Goal: Task Accomplishment & Management: Complete application form

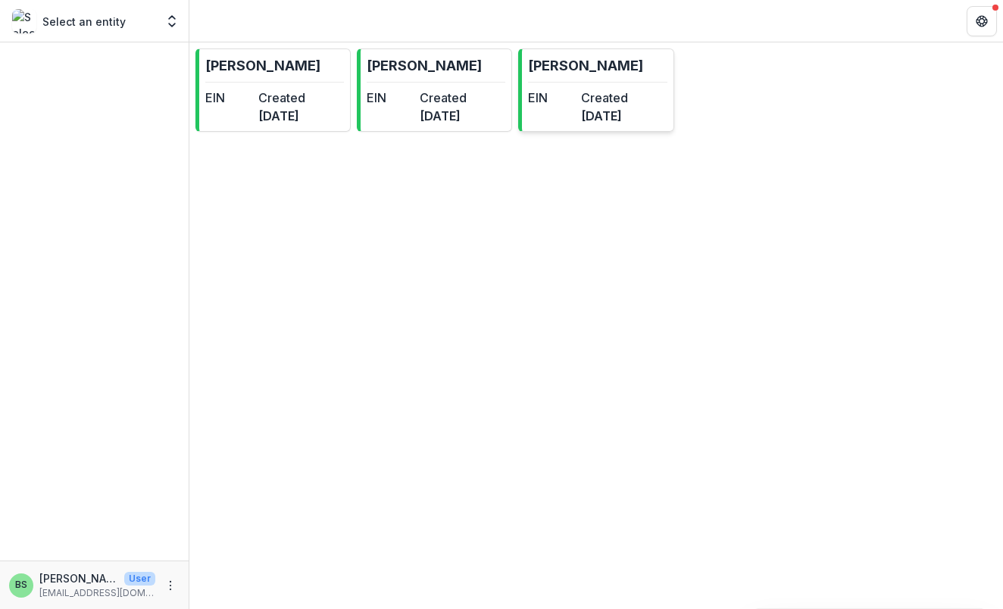
click at [554, 83] on link "[PERSON_NAME] EIN Created [DATE]" at bounding box center [595, 89] width 155 height 83
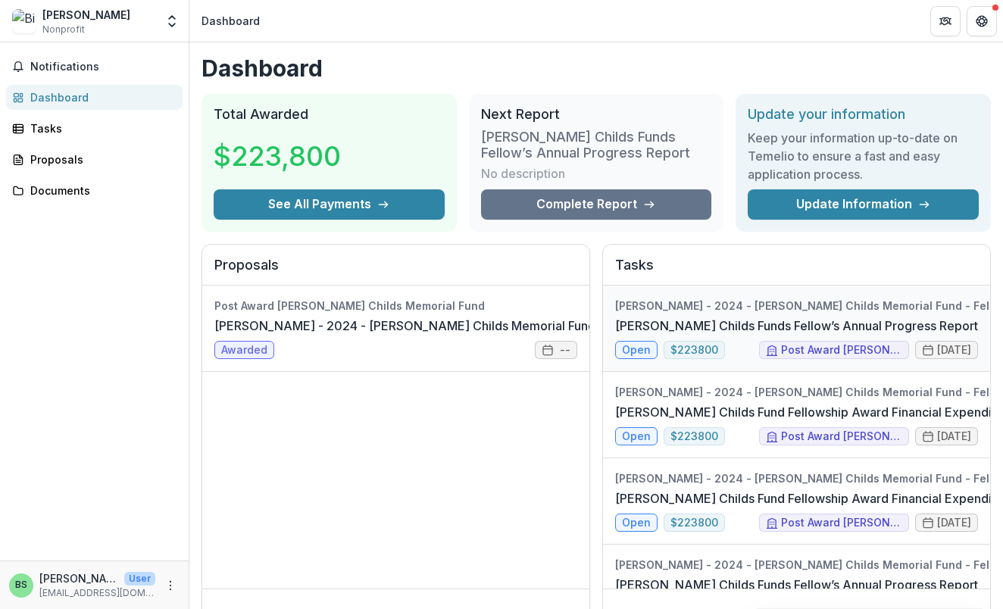
click at [927, 331] on link "[PERSON_NAME] Childs Funds Fellow’s Annual Progress Report" at bounding box center [796, 326] width 363 height 18
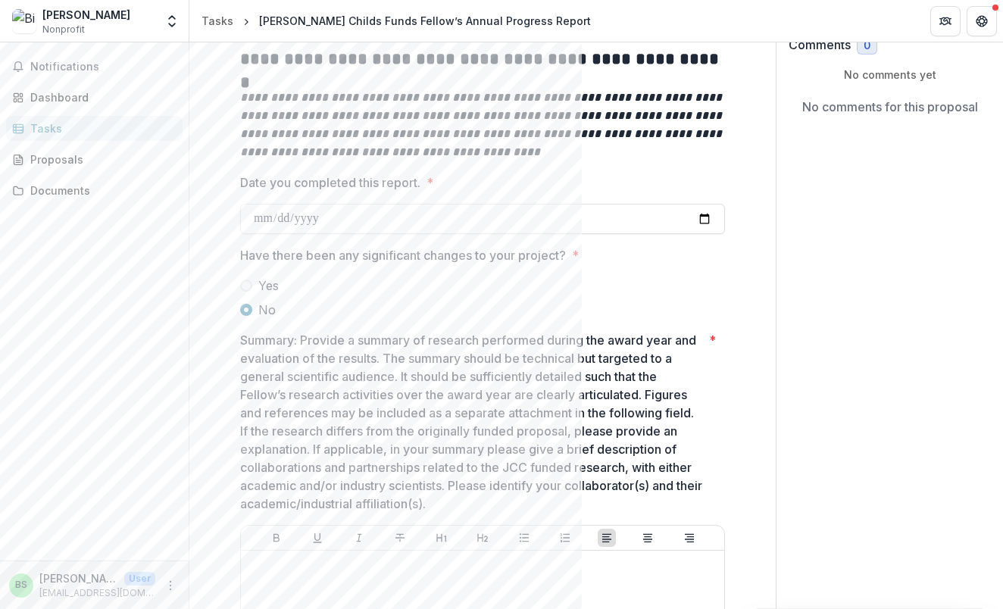
scroll to position [296, 0]
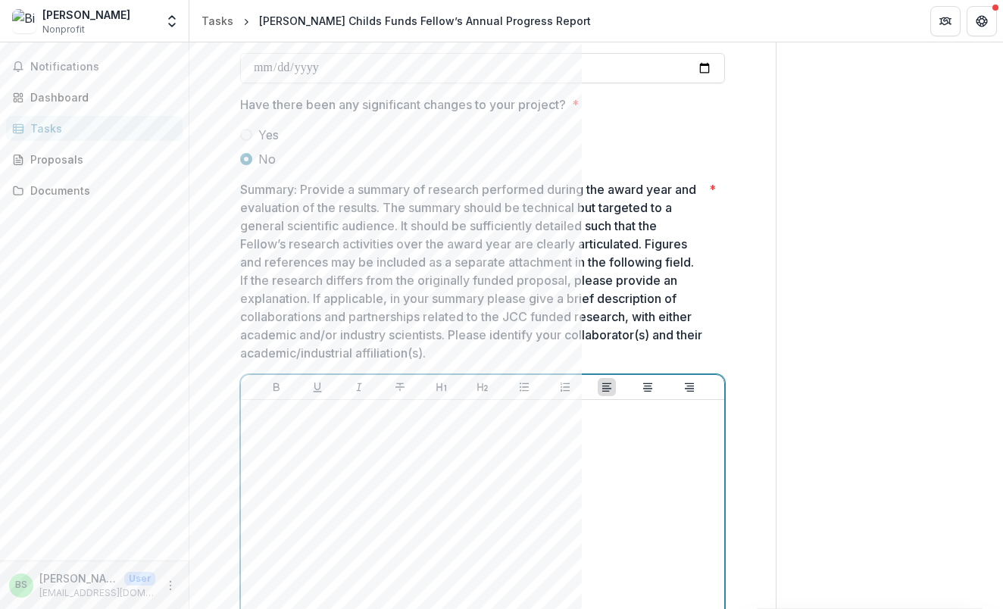
click at [357, 444] on div at bounding box center [482, 519] width 471 height 227
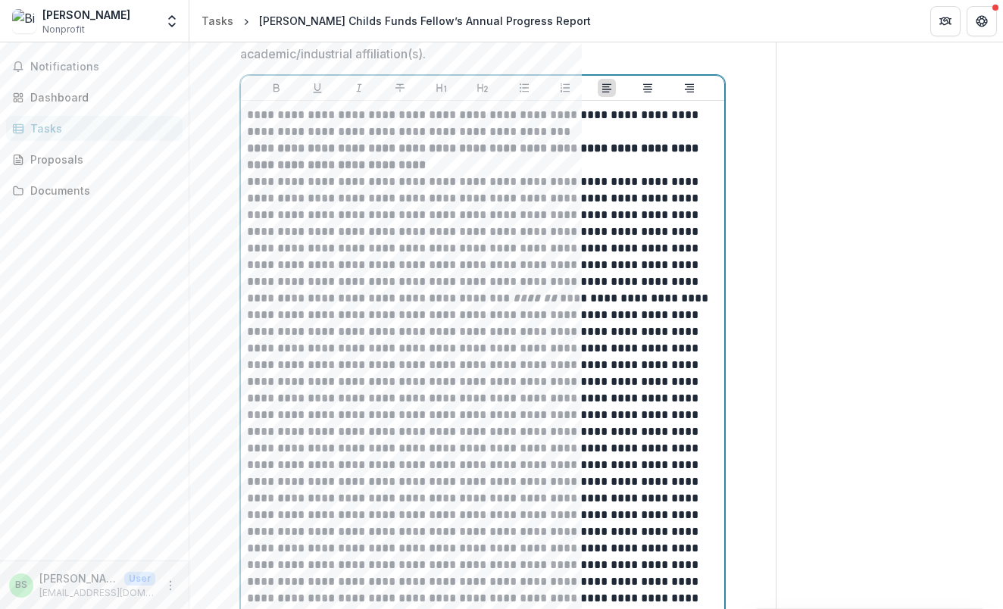
scroll to position [555, 0]
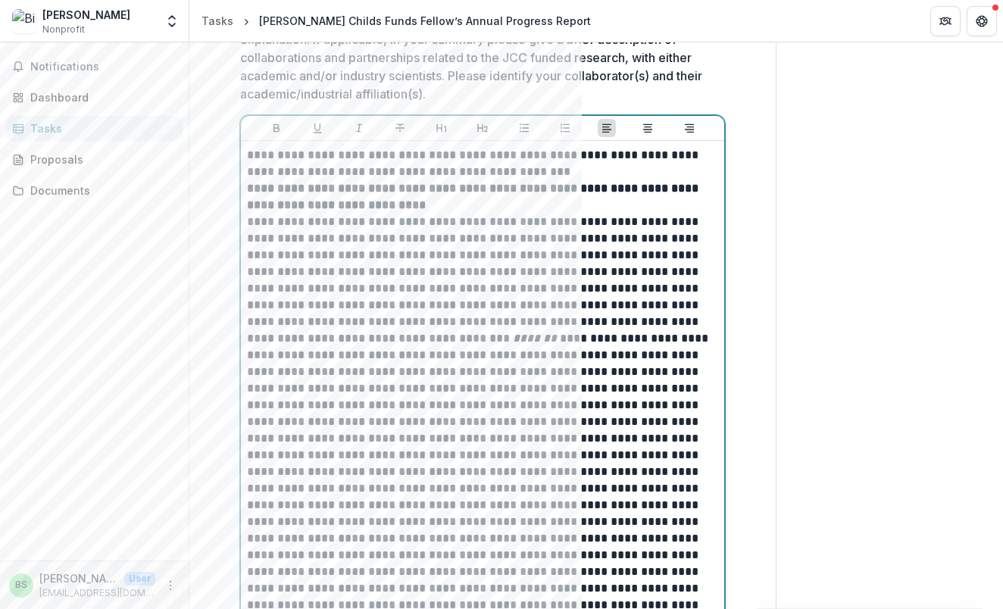
click at [538, 174] on p "**********" at bounding box center [482, 163] width 471 height 33
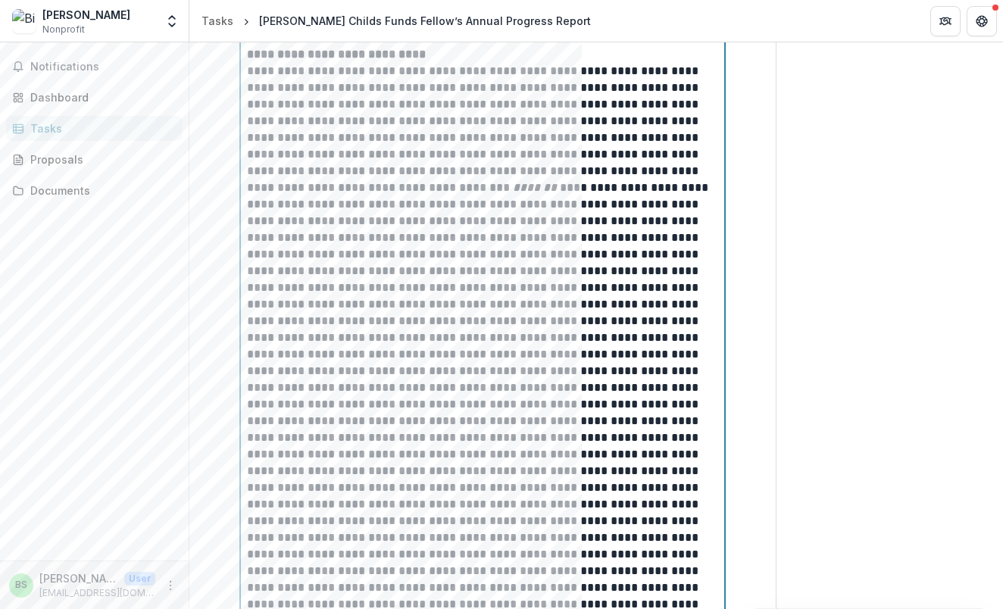
scroll to position [912, 0]
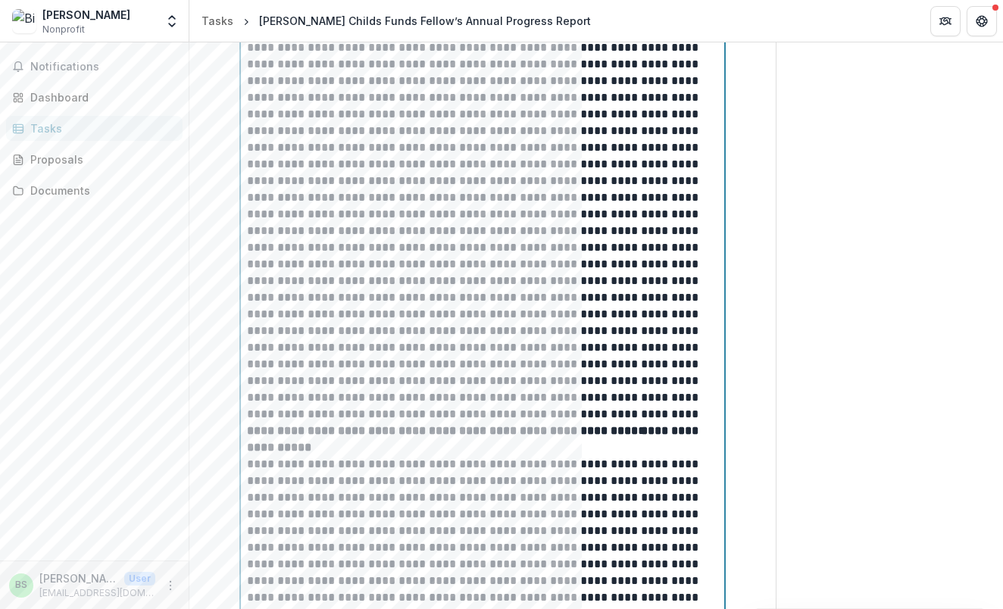
click at [571, 416] on p "**********" at bounding box center [482, 148] width 471 height 550
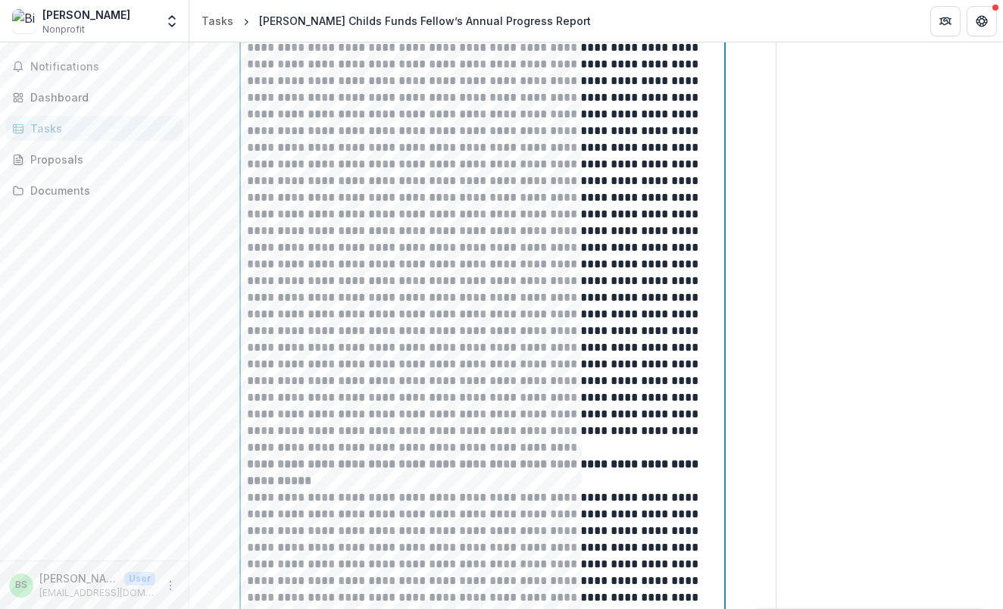
scroll to position [948, 0]
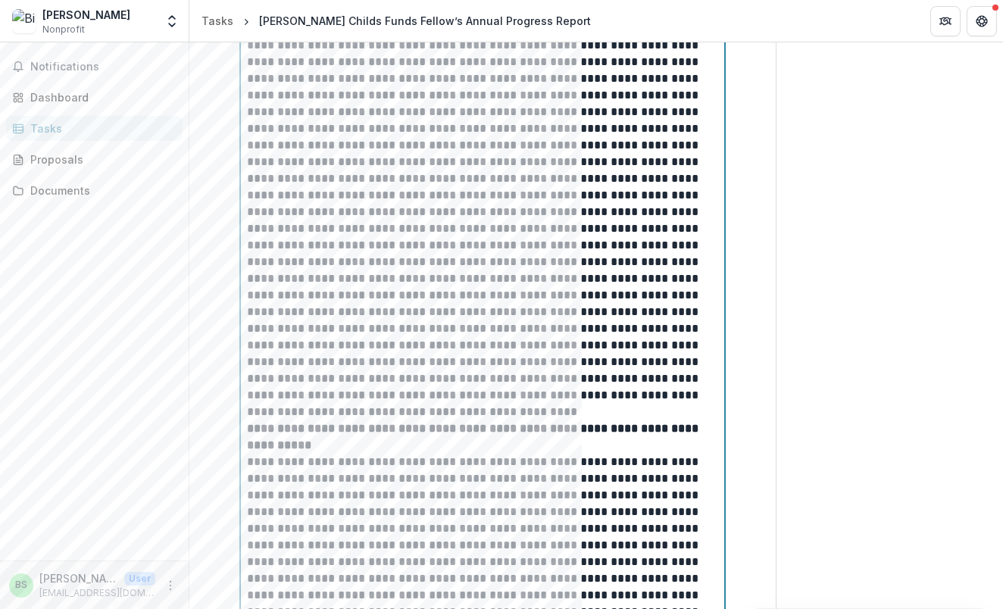
click at [346, 398] on p "**********" at bounding box center [482, 120] width 471 height 566
click at [351, 393] on p "**********" at bounding box center [482, 120] width 471 height 566
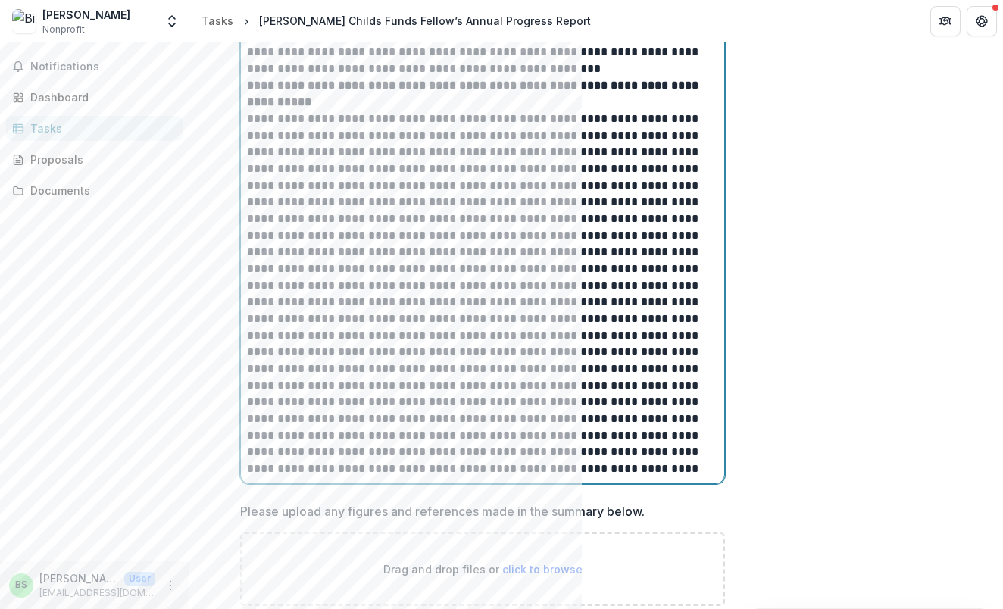
scroll to position [1494, 0]
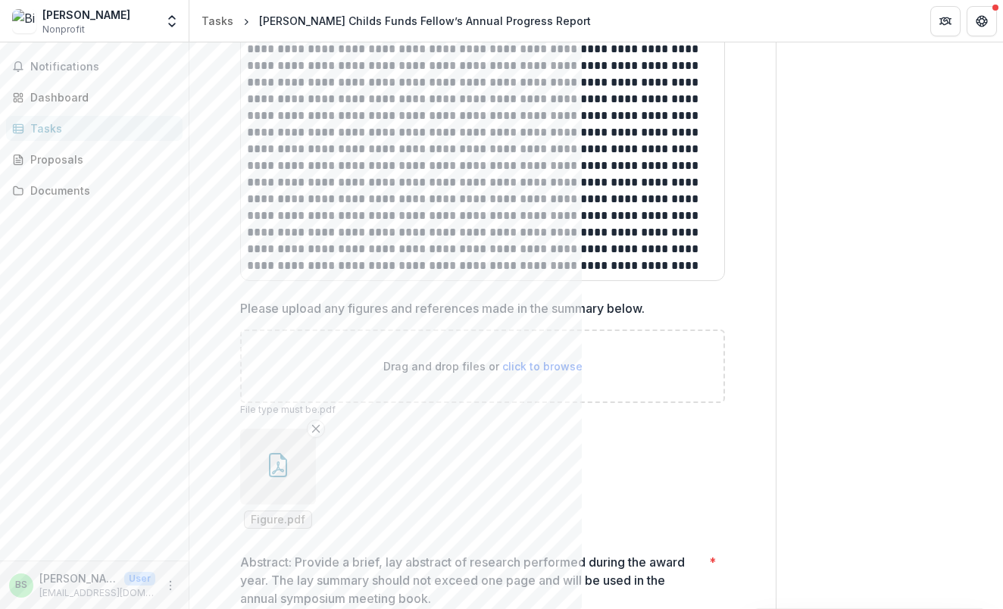
click at [416, 269] on p at bounding box center [482, 91] width 471 height 367
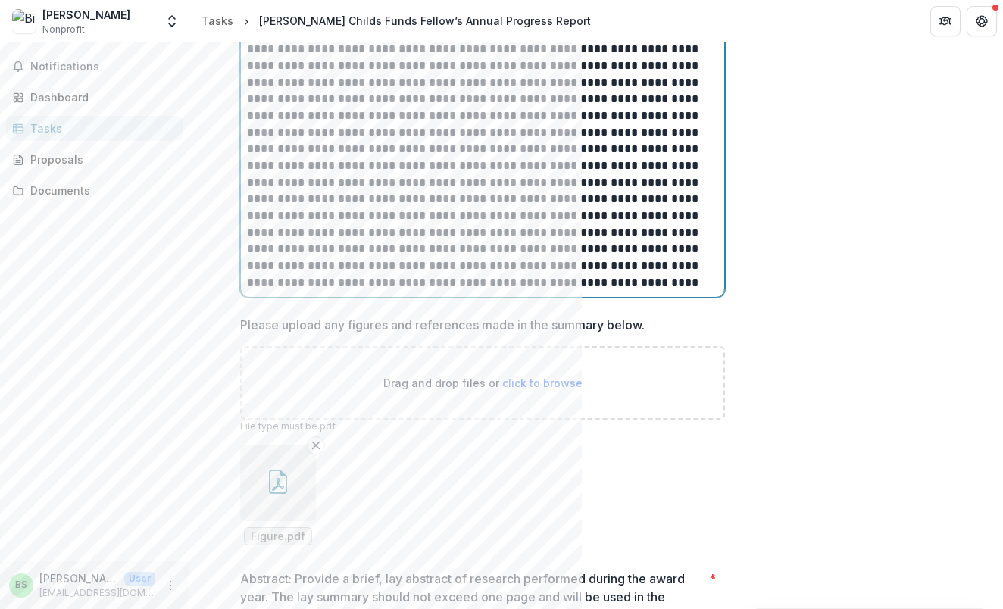
click at [662, 264] on p at bounding box center [482, 99] width 471 height 383
click at [554, 287] on p at bounding box center [482, 99] width 471 height 383
drag, startPoint x: 444, startPoint y: 284, endPoint x: 313, endPoint y: 276, distance: 131.2
click at [313, 276] on p at bounding box center [482, 99] width 471 height 383
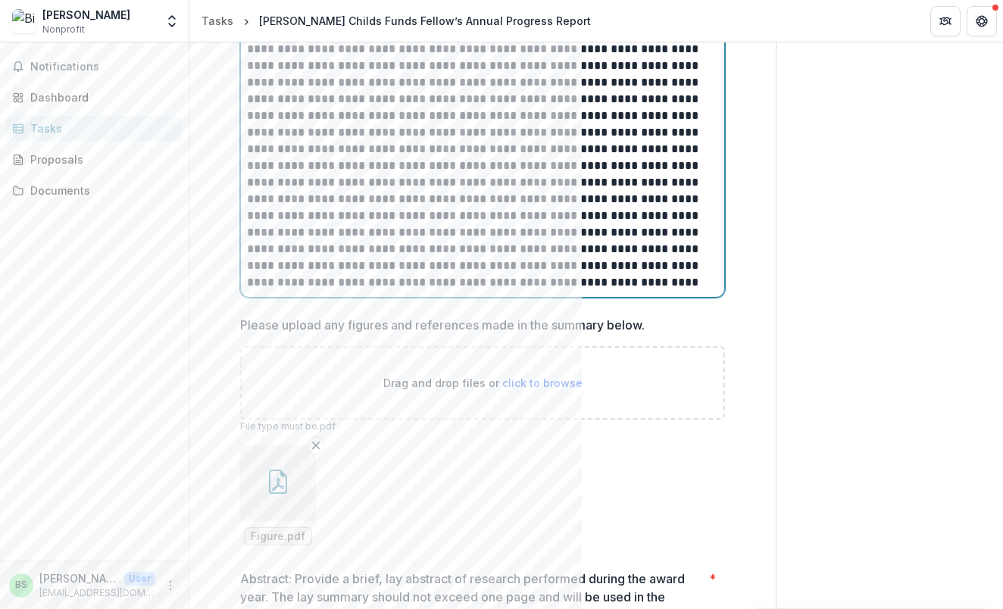
click at [537, 285] on p at bounding box center [482, 99] width 471 height 383
click at [345, 285] on p at bounding box center [482, 99] width 471 height 383
click at [311, 279] on p at bounding box center [482, 99] width 471 height 383
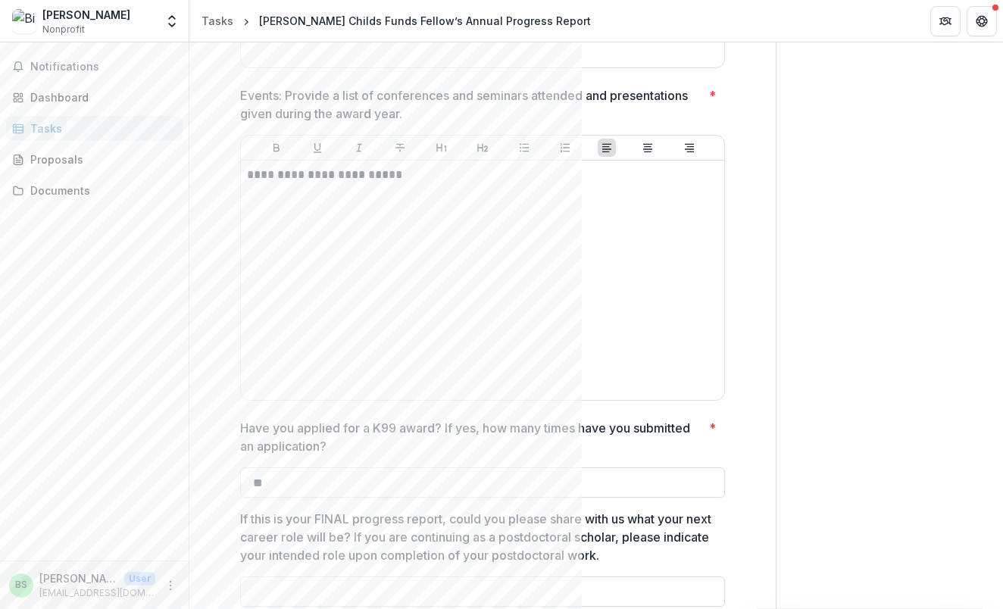
scroll to position [2972, 0]
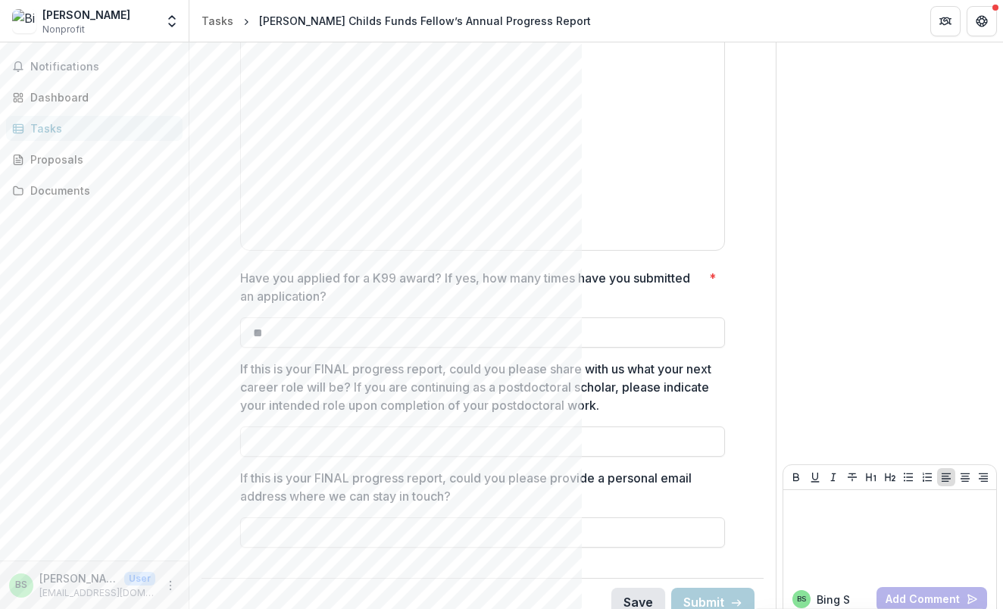
click at [642, 588] on button "Save" at bounding box center [638, 603] width 54 height 30
